Goal: Task Accomplishment & Management: Manage account settings

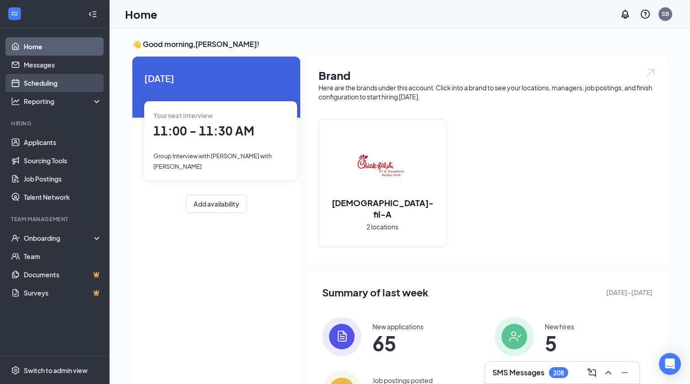
click at [35, 82] on link "Scheduling" at bounding box center [63, 83] width 78 height 18
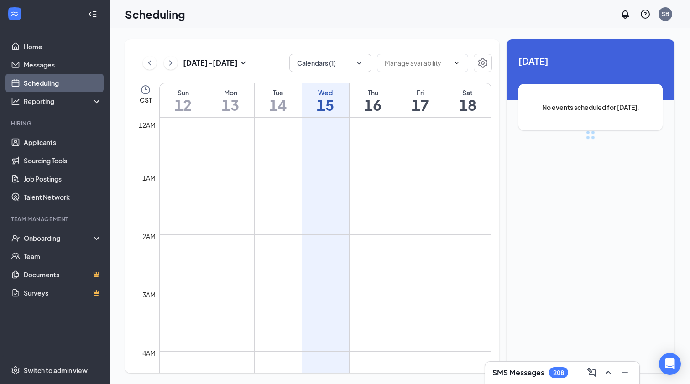
scroll to position [448, 0]
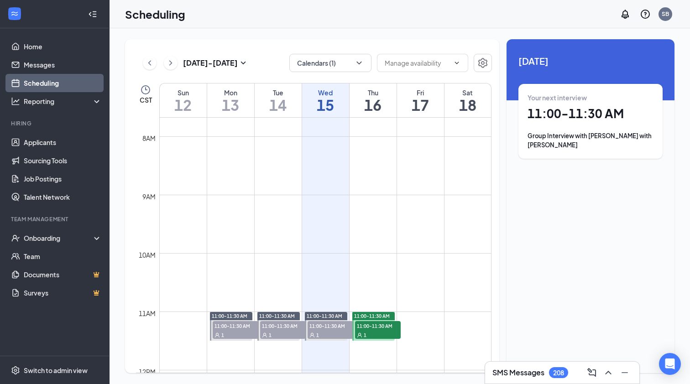
click at [322, 320] on div "11:00-11:30 AM 1" at bounding box center [330, 330] width 47 height 20
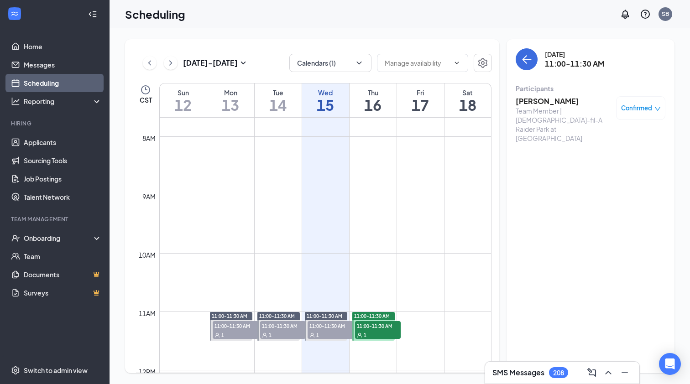
click at [366, 322] on span "11:00-11:30 AM" at bounding box center [378, 325] width 46 height 9
click at [535, 100] on h3 "[PERSON_NAME]" at bounding box center [563, 101] width 96 height 10
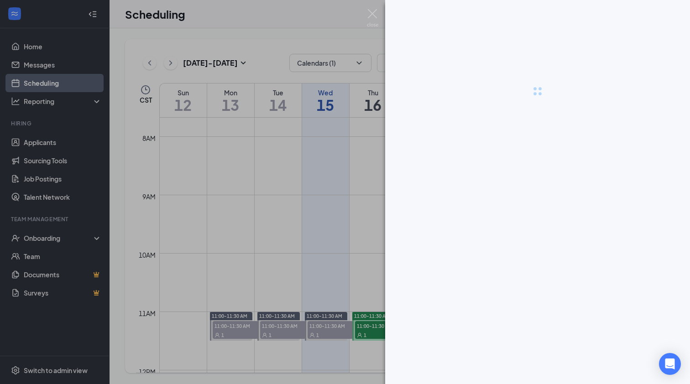
click at [535, 100] on div at bounding box center [345, 192] width 690 height 384
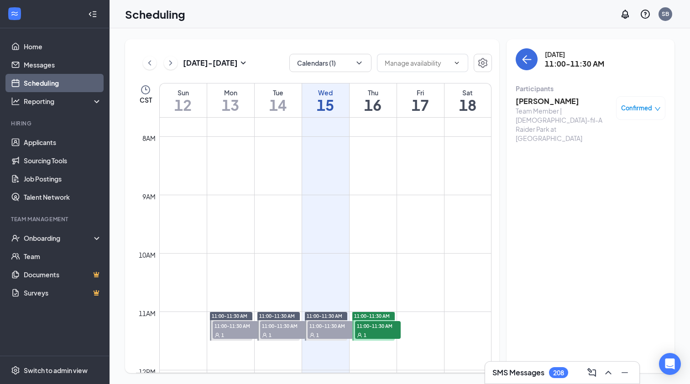
click at [535, 100] on h3 "[PERSON_NAME]" at bounding box center [563, 101] width 96 height 10
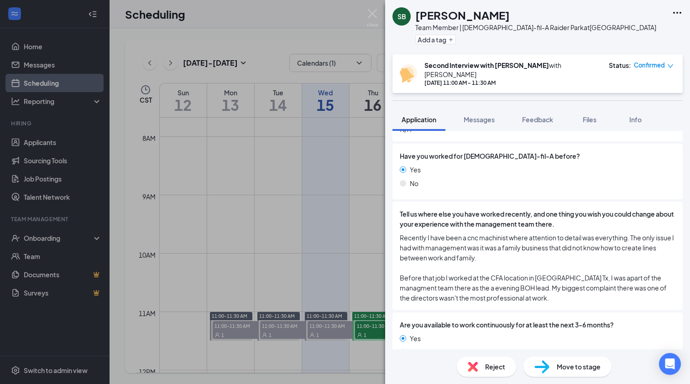
scroll to position [382, 0]
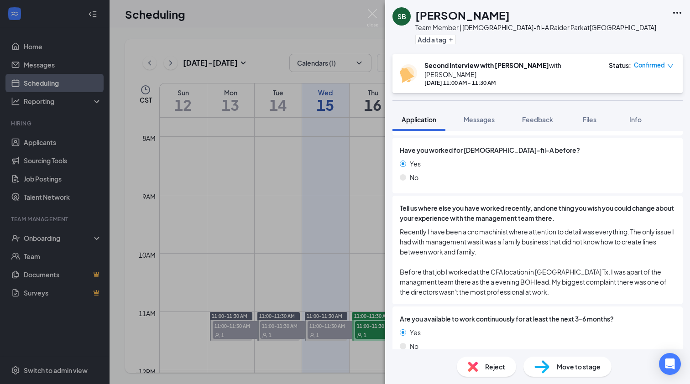
click at [550, 366] on div "Move to stage" at bounding box center [567, 367] width 88 height 20
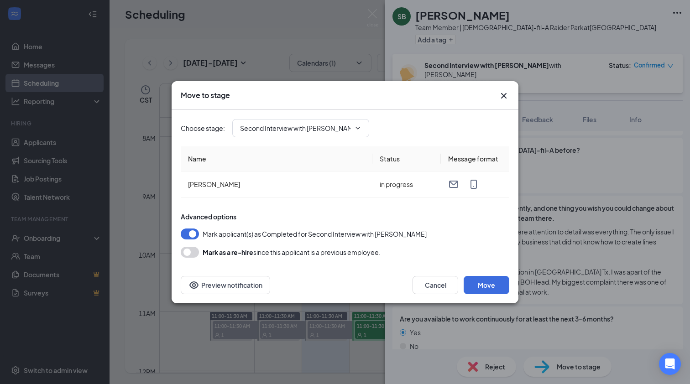
type input "Hiring Complete (final stage)"
click at [286, 125] on input "Hiring Complete (final stage)" at bounding box center [295, 128] width 110 height 10
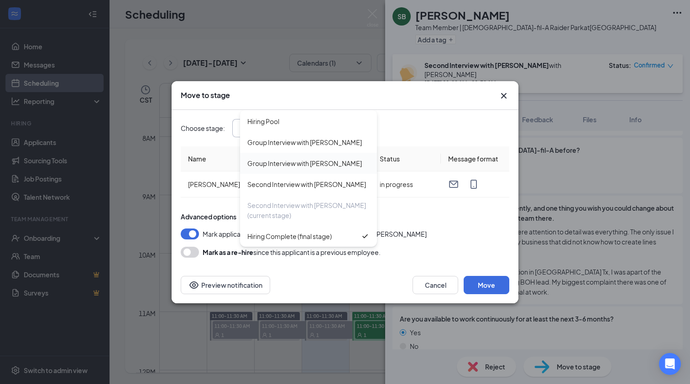
scroll to position [20, 0]
click at [292, 208] on div "Second Interview with [PERSON_NAME] (current stage)" at bounding box center [308, 210] width 122 height 20
click at [420, 280] on button "Cancel" at bounding box center [435, 285] width 46 height 18
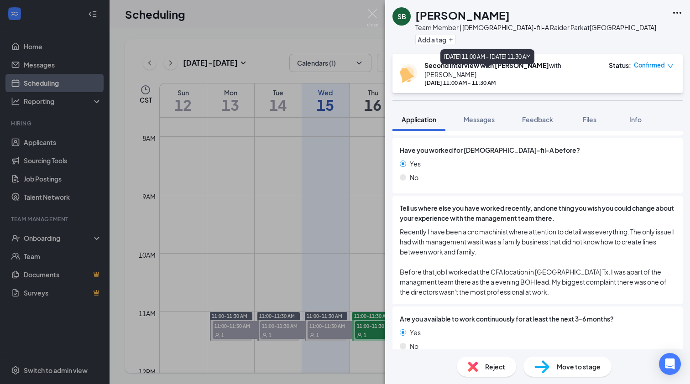
click at [549, 79] on div "[DATE] 11:00 AM - 11:30 AM" at bounding box center [511, 83] width 175 height 8
click at [658, 61] on span "Confirmed" at bounding box center [649, 65] width 31 height 9
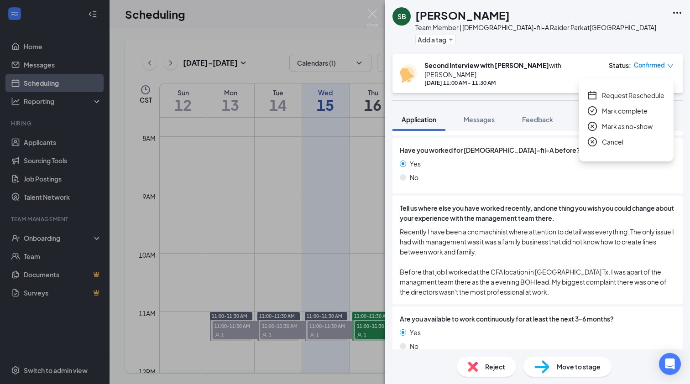
click at [632, 95] on span "Request Reschedule" at bounding box center [633, 95] width 62 height 10
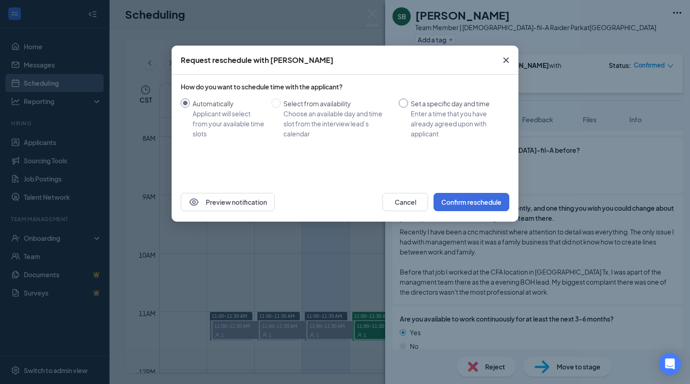
click at [406, 100] on span at bounding box center [403, 103] width 9 height 9
click at [406, 100] on input "Set a specific day and time Enter a time that you have already agreed upon with…" at bounding box center [403, 103] width 9 height 9
radio input "true"
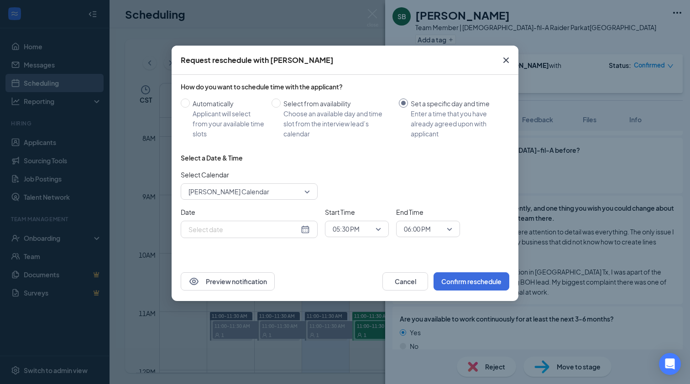
radio input "false"
click at [307, 230] on div "[DATE]" at bounding box center [248, 229] width 121 height 10
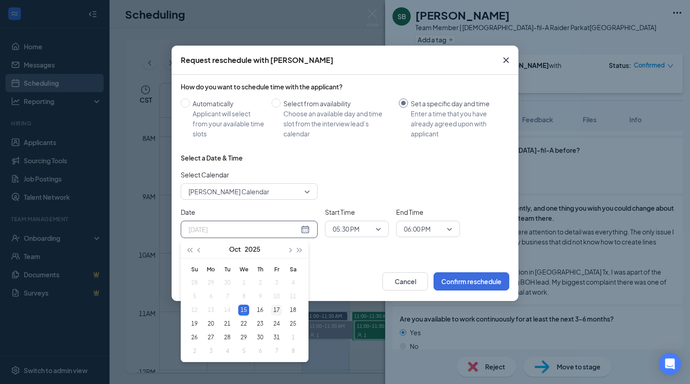
type input "[DATE]"
click at [274, 312] on div "17" at bounding box center [276, 310] width 11 height 11
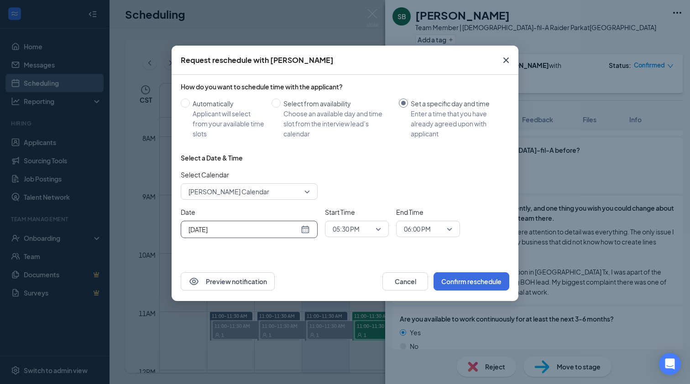
click at [349, 227] on span "05:30 PM" at bounding box center [346, 229] width 27 height 14
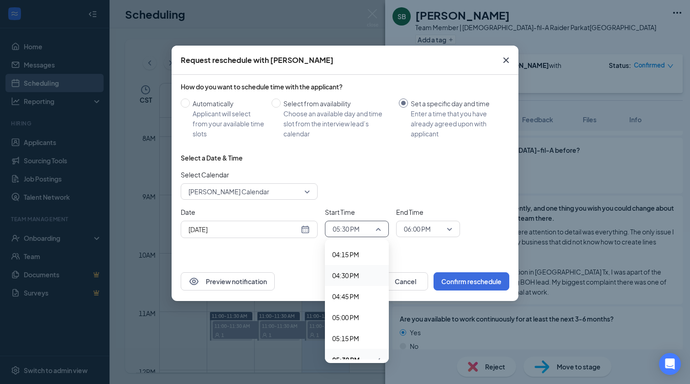
scroll to position [1364, 0]
click at [345, 274] on span "04:30 PM" at bounding box center [345, 274] width 27 height 10
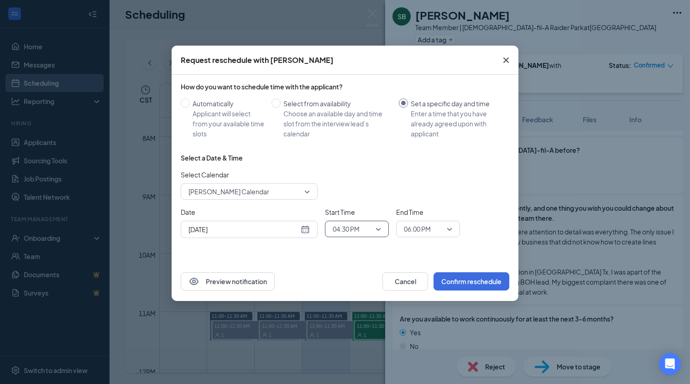
click at [416, 224] on span "06:00 PM" at bounding box center [417, 229] width 27 height 14
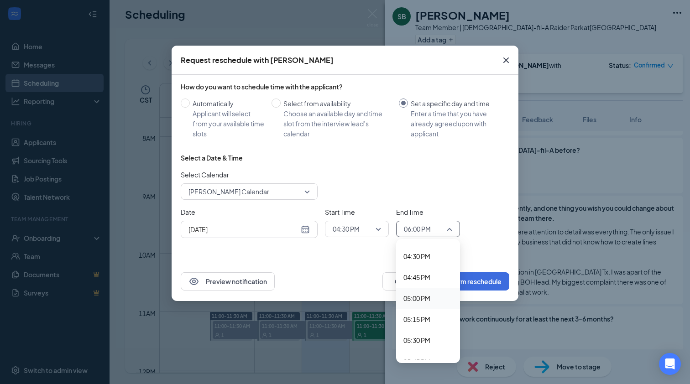
scroll to position [1383, 0]
click at [414, 252] on span "04:30 PM" at bounding box center [416, 255] width 27 height 10
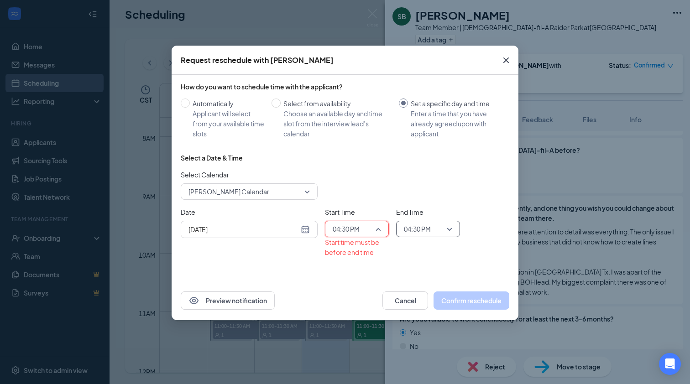
click at [368, 233] on span "04:30 PM" at bounding box center [353, 229] width 40 height 14
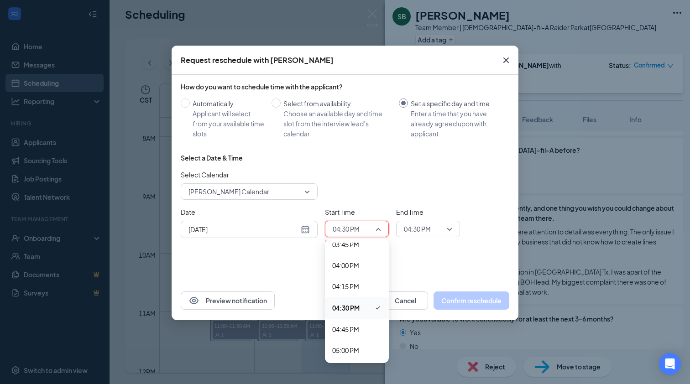
scroll to position [1325, 0]
click at [345, 270] on span "04:00 PM" at bounding box center [345, 270] width 27 height 10
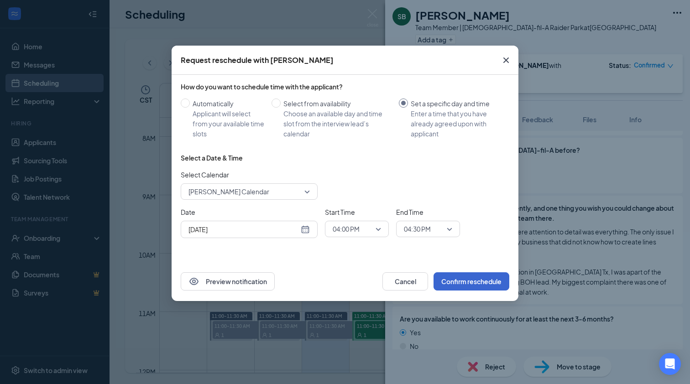
click at [455, 281] on button "Confirm reschedule" at bounding box center [471, 281] width 76 height 18
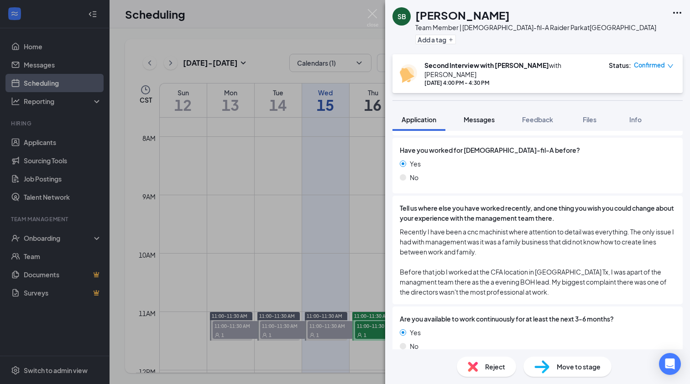
click at [482, 116] on div "Messages" at bounding box center [478, 119] width 31 height 9
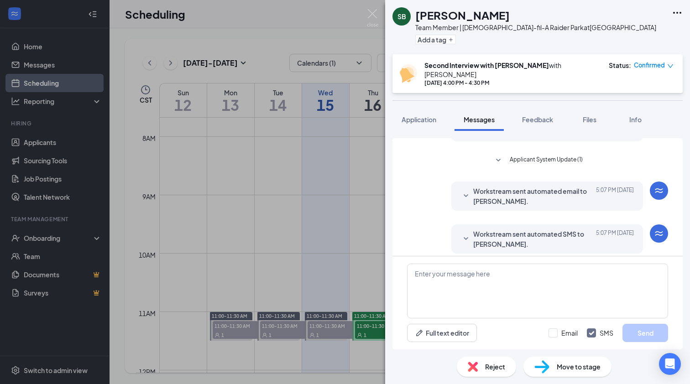
scroll to position [416, 0]
click at [472, 235] on div "Workstream sent automated SMS to [PERSON_NAME]. [DATE] 5:07 PM" at bounding box center [546, 239] width 173 height 20
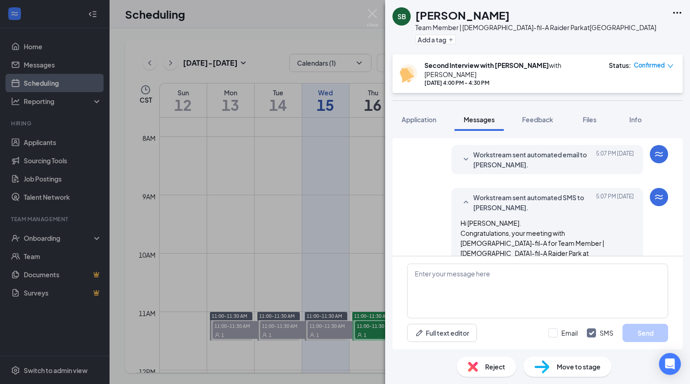
scroll to position [452, 0]
click at [643, 67] on span "Confirmed" at bounding box center [649, 65] width 31 height 9
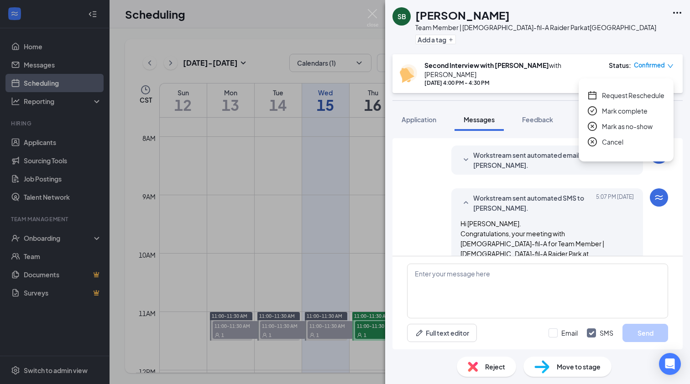
click at [612, 90] on span "Request Reschedule" at bounding box center [633, 95] width 62 height 10
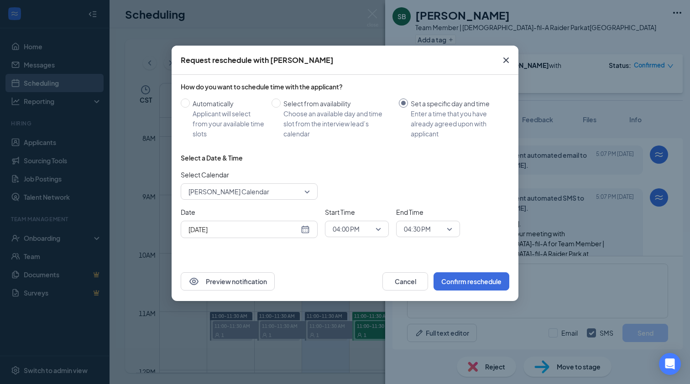
click at [346, 227] on span "04:00 PM" at bounding box center [346, 229] width 27 height 14
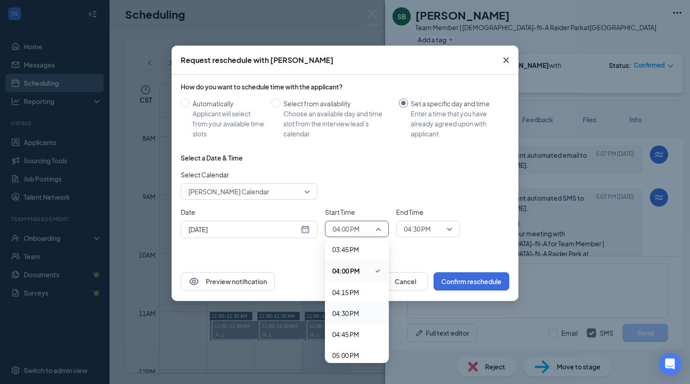
click at [348, 313] on span "04:30 PM" at bounding box center [345, 313] width 27 height 10
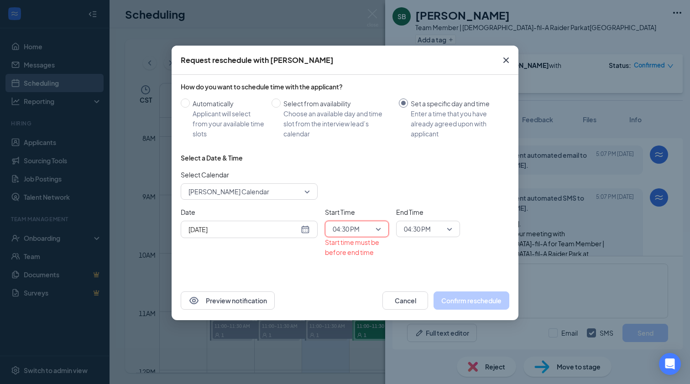
click at [417, 228] on span "04:30 PM" at bounding box center [417, 229] width 27 height 14
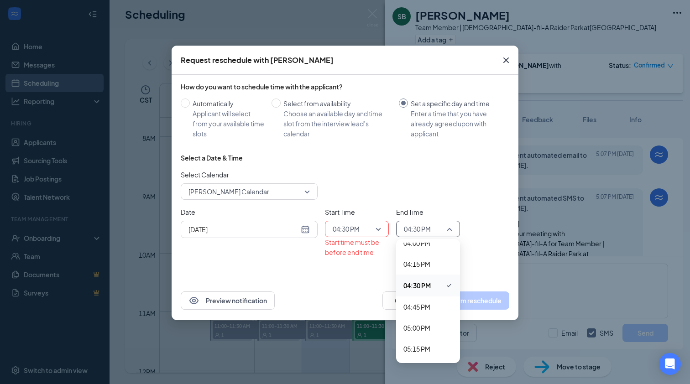
scroll to position [1340, 0]
click at [415, 253] on span "04:00 PM" at bounding box center [416, 256] width 27 height 10
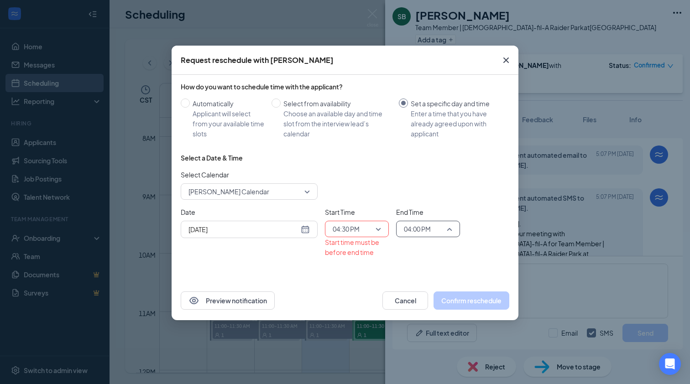
click at [415, 228] on span "04:00 PM" at bounding box center [417, 229] width 27 height 14
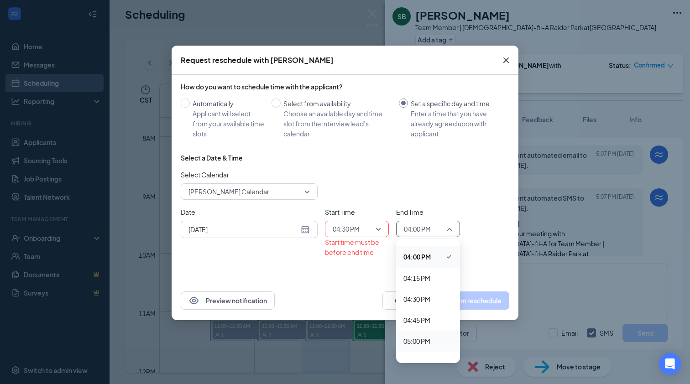
scroll to position [1354, 0]
click at [413, 327] on span "05:00 PM" at bounding box center [416, 327] width 27 height 10
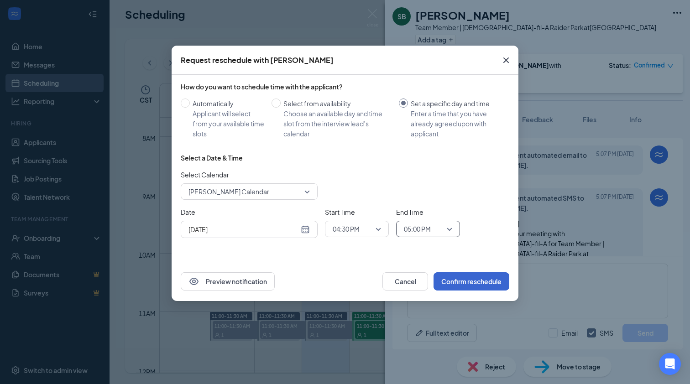
click at [454, 281] on button "Confirm reschedule" at bounding box center [471, 281] width 76 height 18
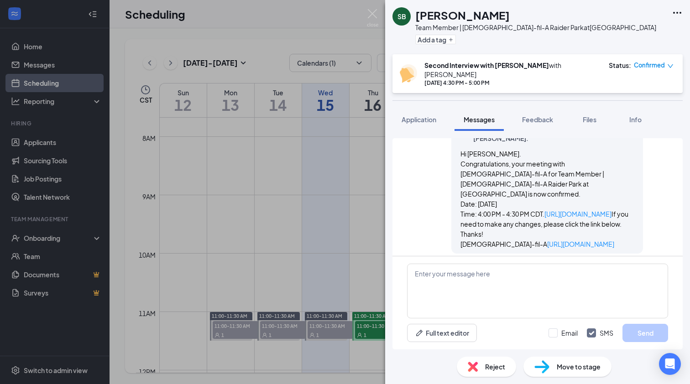
scroll to position [521, 0]
click at [475, 115] on span "Messages" at bounding box center [478, 119] width 31 height 8
click at [327, 215] on div "SB [PERSON_NAME] Team Member | [DEMOGRAPHIC_DATA]-fil-A Raider Park at [GEOGRAP…" at bounding box center [345, 192] width 690 height 384
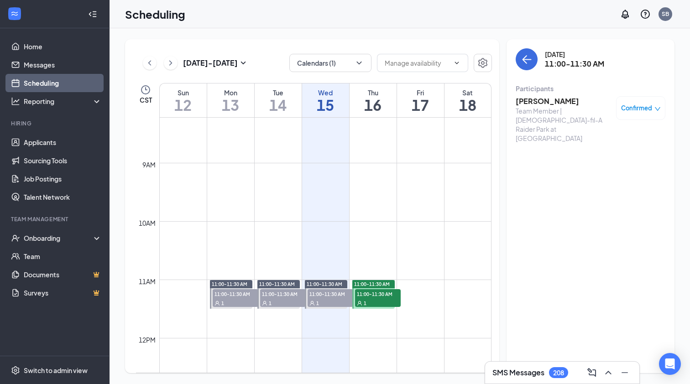
scroll to position [488, 0]
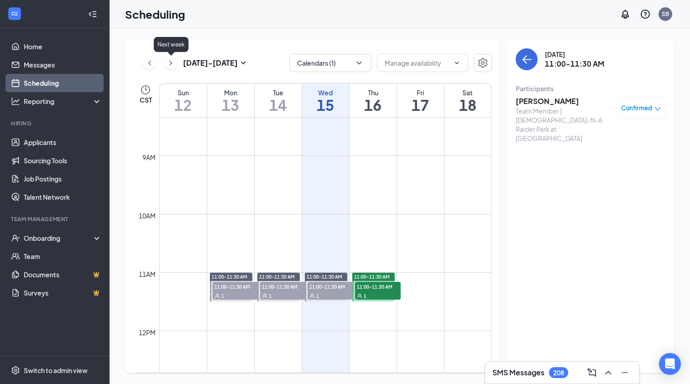
click at [169, 62] on icon "ChevronRight" at bounding box center [170, 62] width 9 height 11
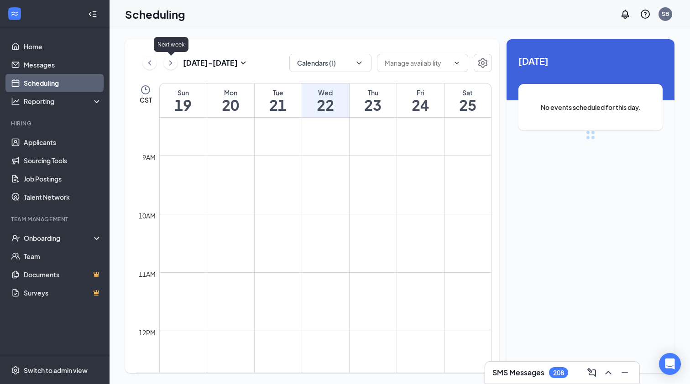
scroll to position [448, 0]
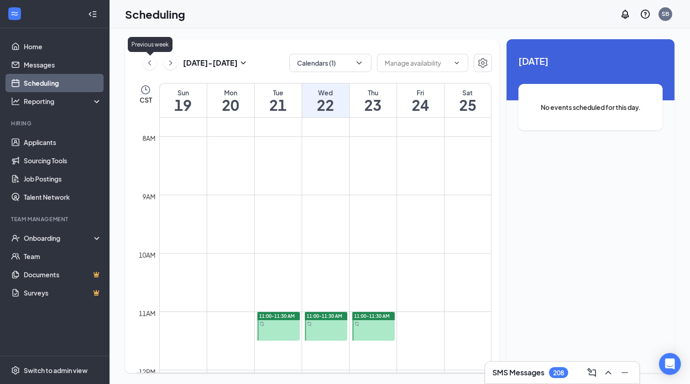
click at [151, 63] on icon "ChevronLeft" at bounding box center [149, 62] width 9 height 11
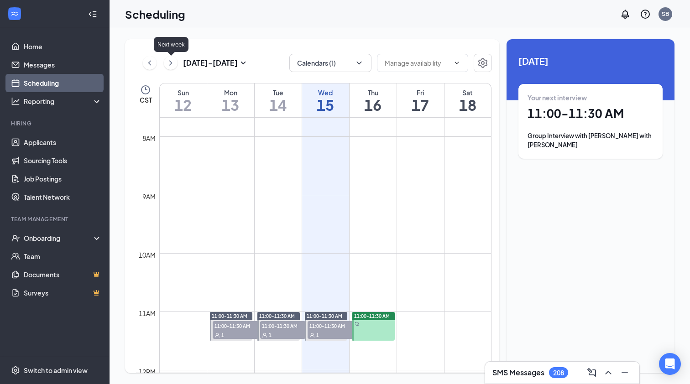
click at [172, 66] on icon "ChevronRight" at bounding box center [170, 62] width 9 height 11
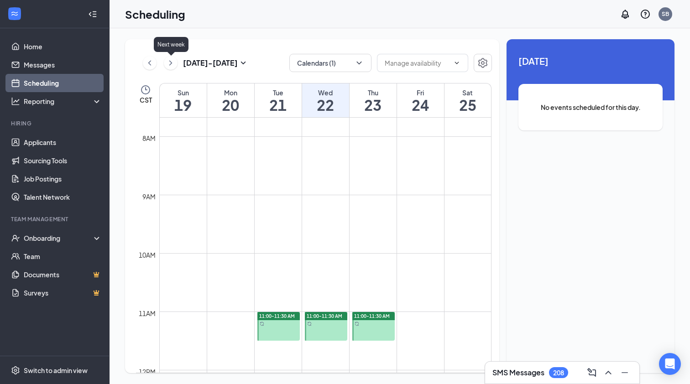
click at [172, 66] on icon "ChevronRight" at bounding box center [170, 62] width 9 height 11
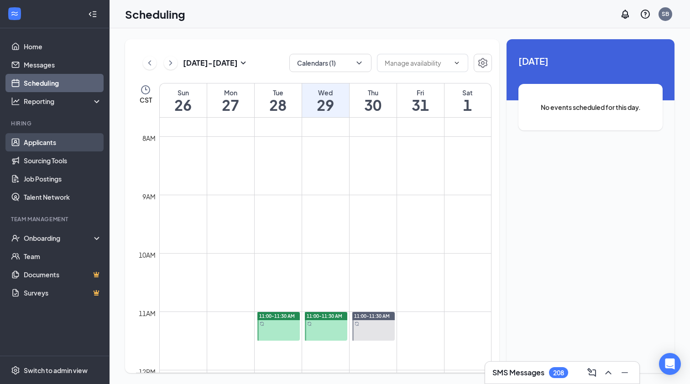
click at [39, 140] on link "Applicants" at bounding box center [63, 142] width 78 height 18
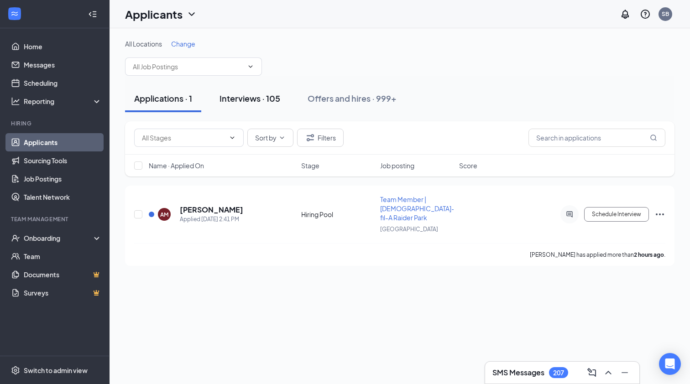
click at [239, 103] on div "Interviews · 105" at bounding box center [249, 98] width 61 height 11
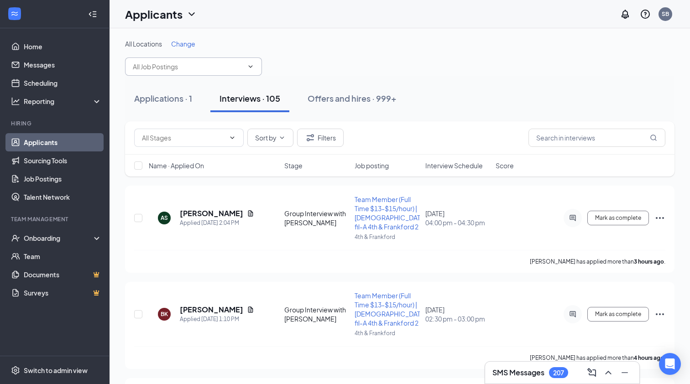
click at [201, 69] on input "text" at bounding box center [188, 67] width 110 height 10
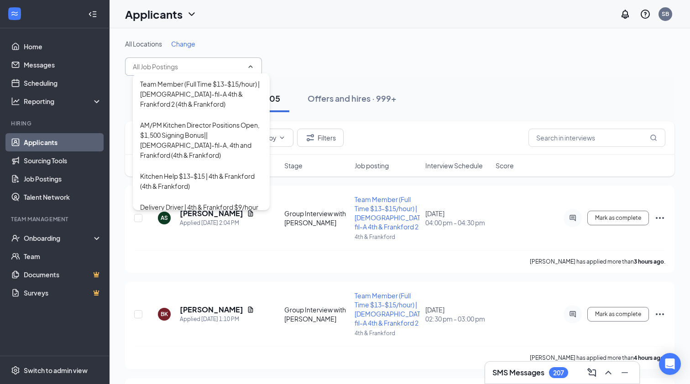
click at [295, 63] on div "All Locations Change Team Member (Full Time $13-$15/hour) | [DEMOGRAPHIC_DATA]-…" at bounding box center [399, 57] width 549 height 36
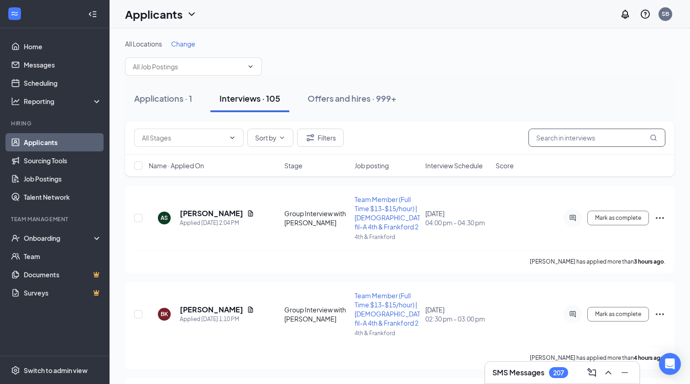
click at [550, 143] on input "text" at bounding box center [596, 138] width 137 height 18
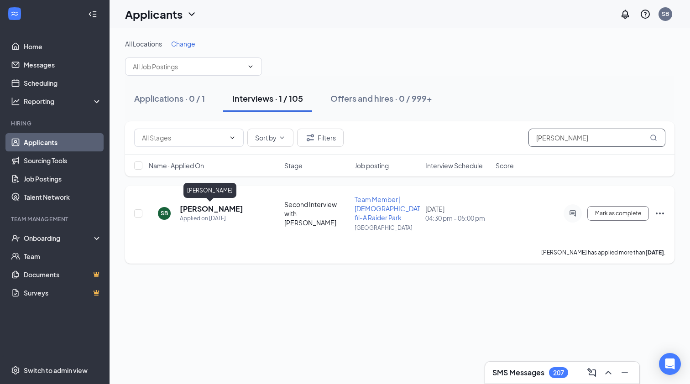
type input "[PERSON_NAME]"
click at [208, 209] on h5 "[PERSON_NAME]" at bounding box center [211, 209] width 63 height 10
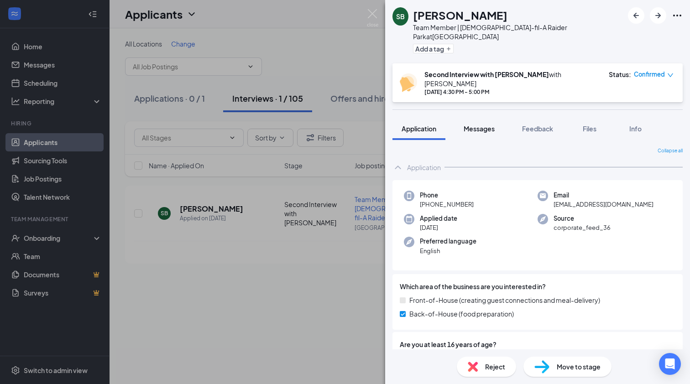
click at [478, 125] on span "Messages" at bounding box center [478, 129] width 31 height 8
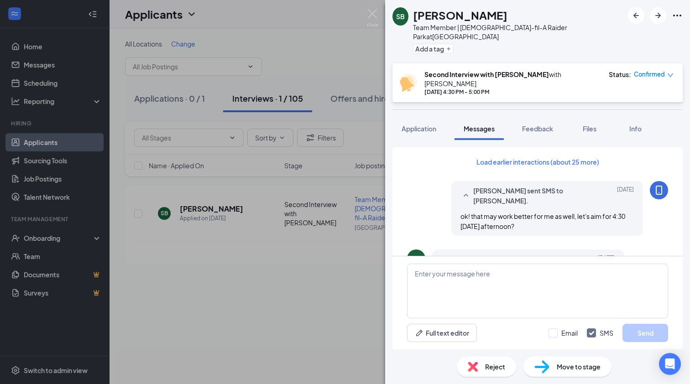
click at [286, 288] on div "SB [PERSON_NAME] Team Member | [DEMOGRAPHIC_DATA]-fil-A Raider Park at [GEOGRAP…" at bounding box center [345, 192] width 690 height 384
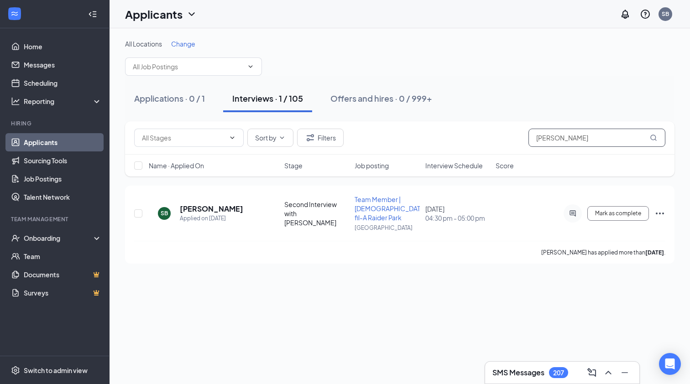
drag, startPoint x: 596, startPoint y: 137, endPoint x: 522, endPoint y: 136, distance: 74.4
click at [525, 136] on div "Sort by Filters [PERSON_NAME]" at bounding box center [399, 138] width 531 height 18
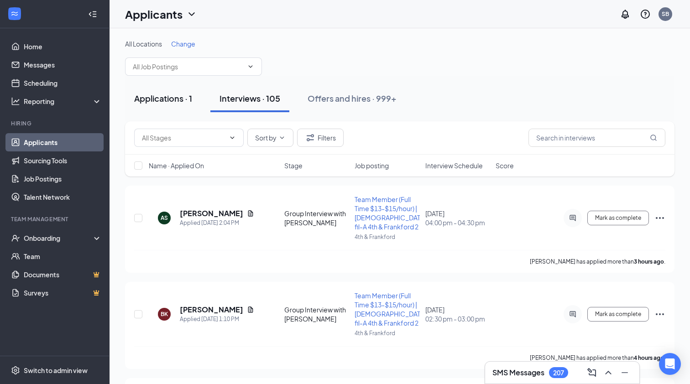
click at [156, 104] on button "Applications · 1" at bounding box center [163, 98] width 76 height 27
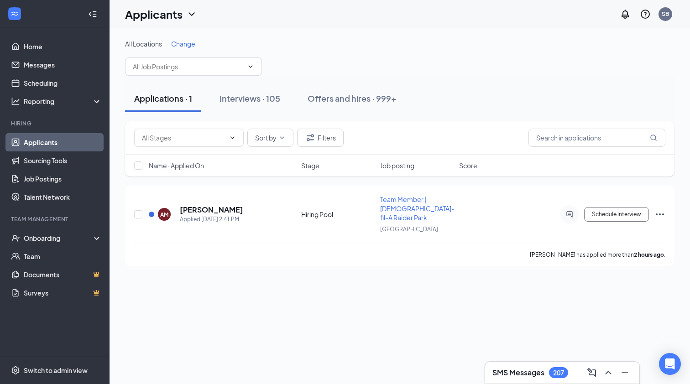
click at [392, 168] on span "Job posting" at bounding box center [397, 165] width 34 height 9
click at [219, 205] on h5 "[PERSON_NAME]" at bounding box center [211, 210] width 63 height 10
